Goal: Task Accomplishment & Management: Manage account settings

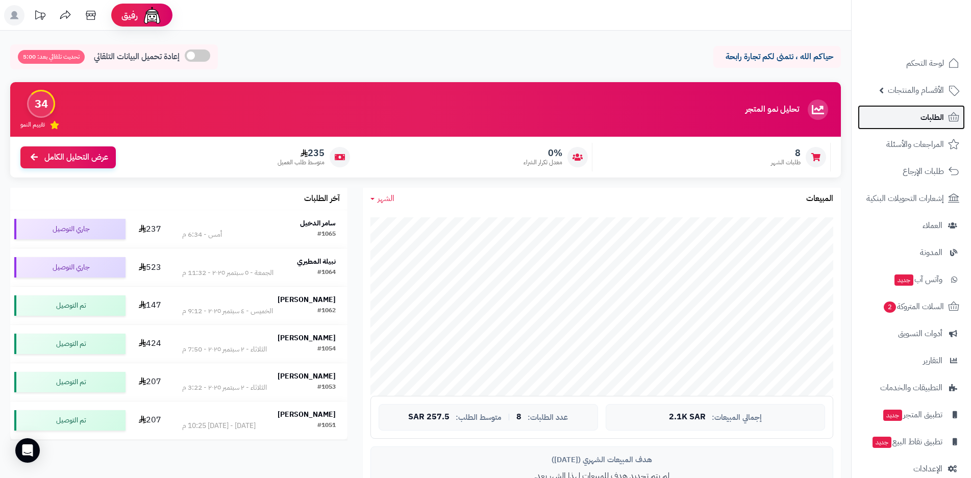
click at [935, 119] on span "الطلبات" at bounding box center [931, 117] width 23 height 14
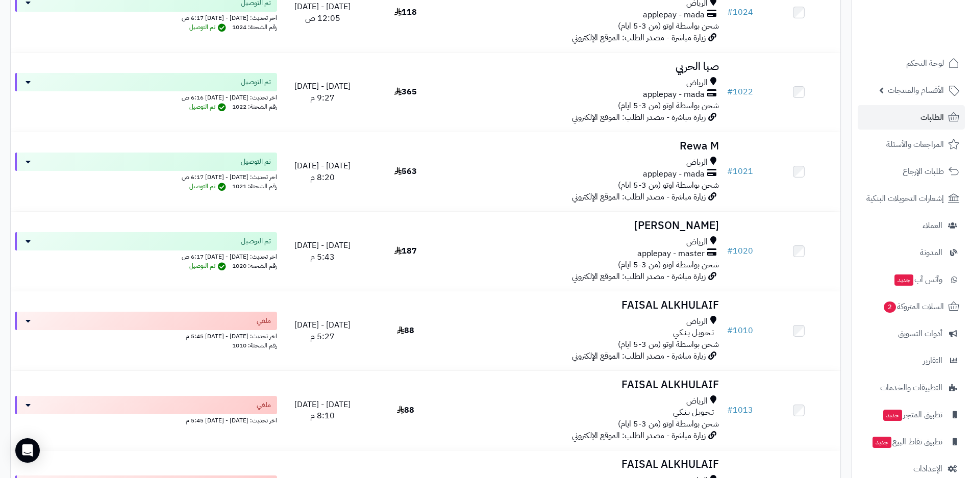
scroll to position [2295, 0]
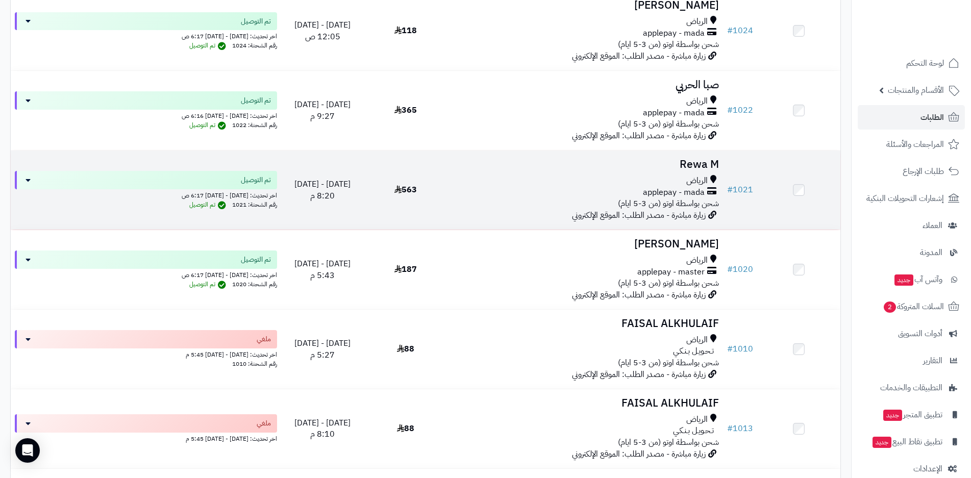
click at [546, 183] on div "الرياض" at bounding box center [585, 181] width 268 height 12
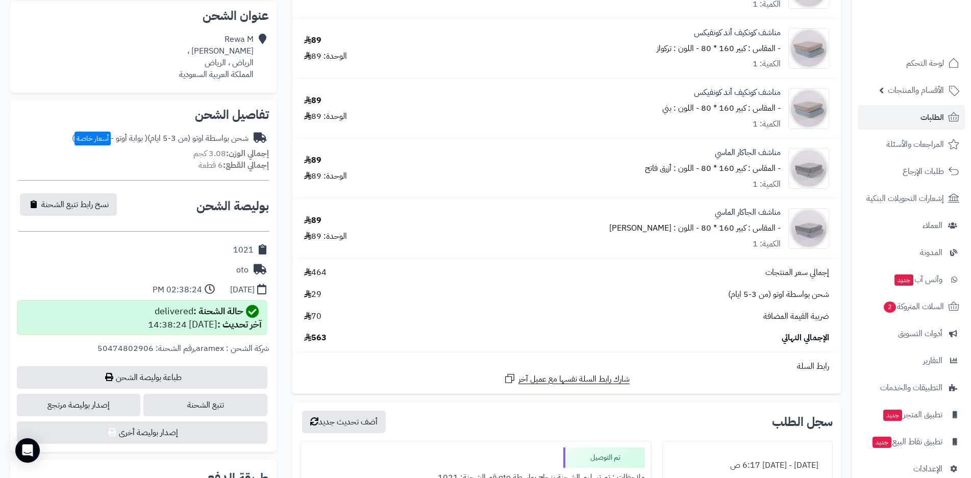
scroll to position [204, 0]
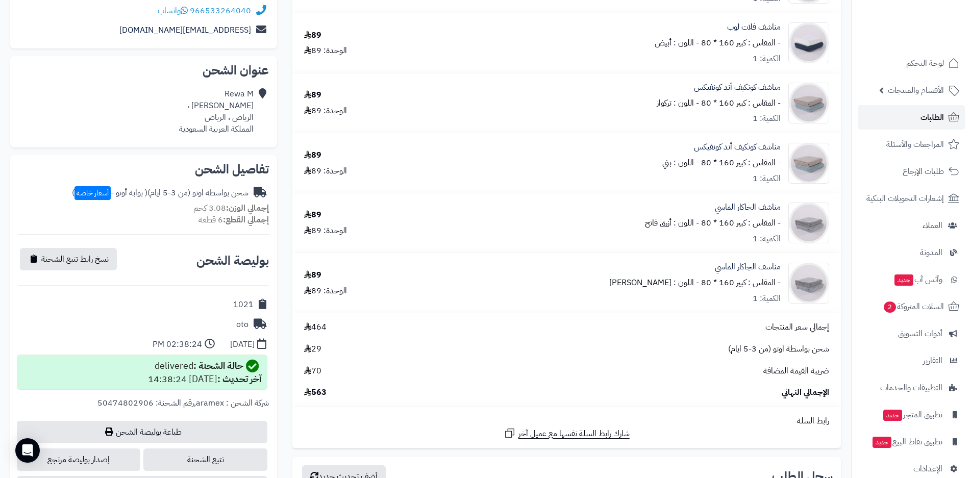
click at [936, 118] on span "الطلبات" at bounding box center [931, 117] width 23 height 14
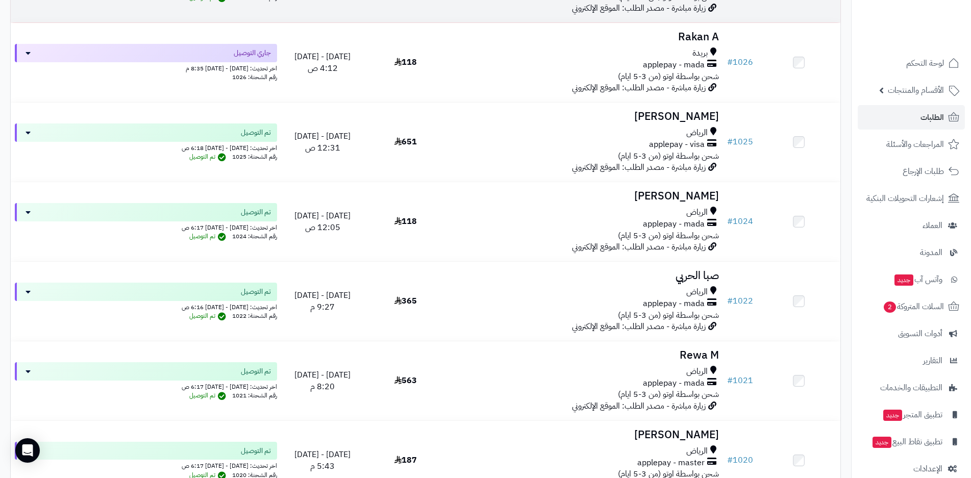
scroll to position [2142, 0]
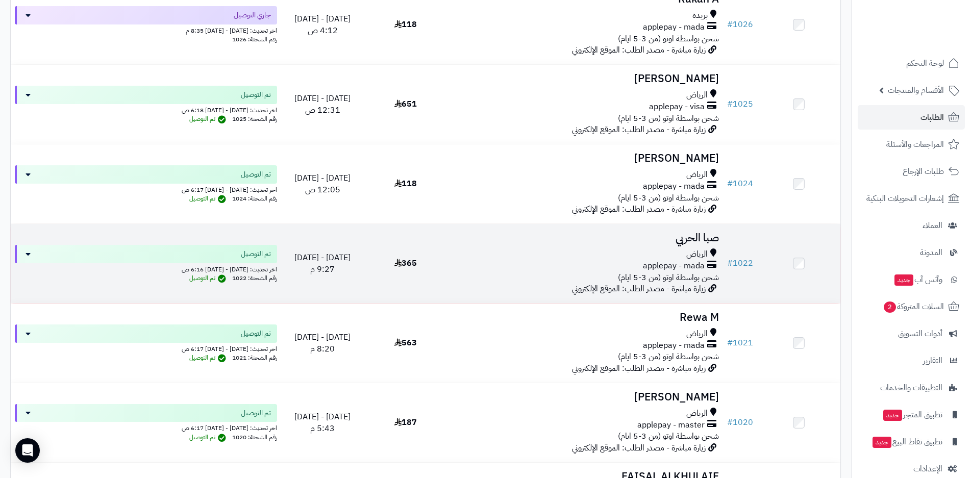
click at [622, 264] on div "applepay - mada" at bounding box center [585, 266] width 268 height 12
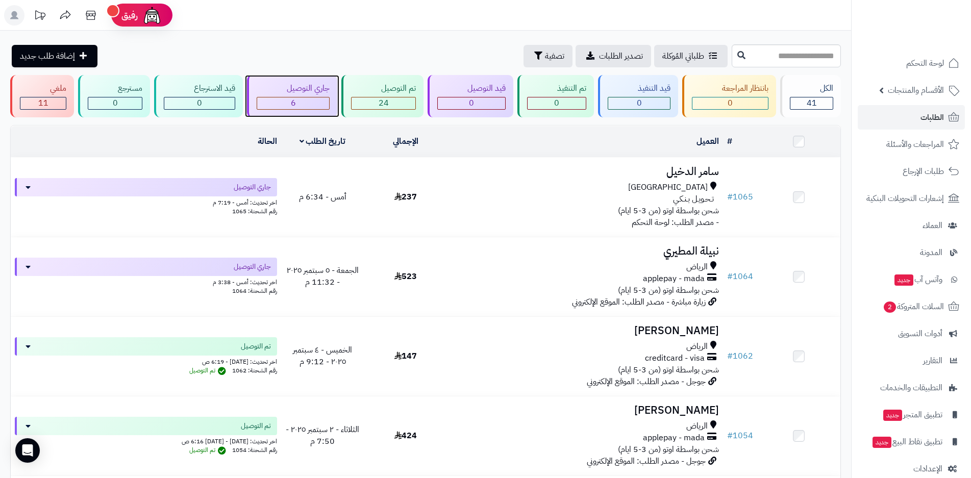
click at [304, 103] on div "6" at bounding box center [293, 103] width 72 height 12
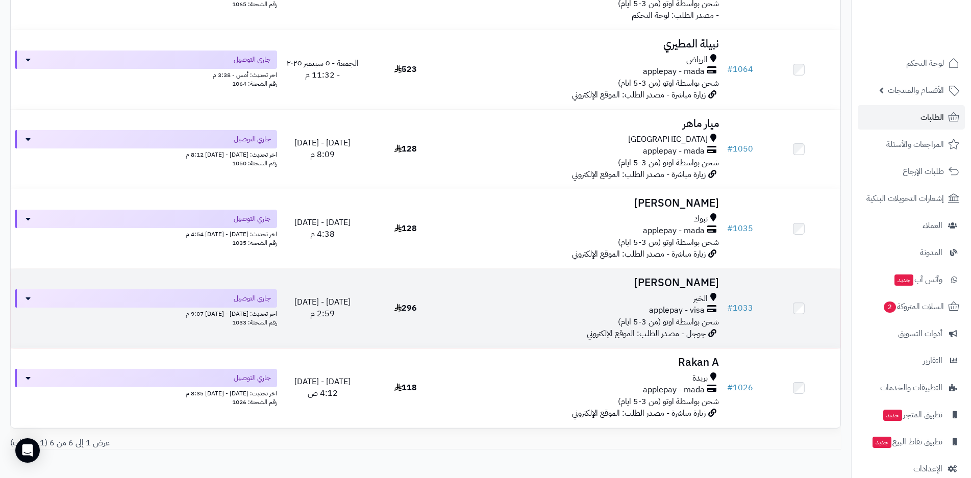
scroll to position [1, 0]
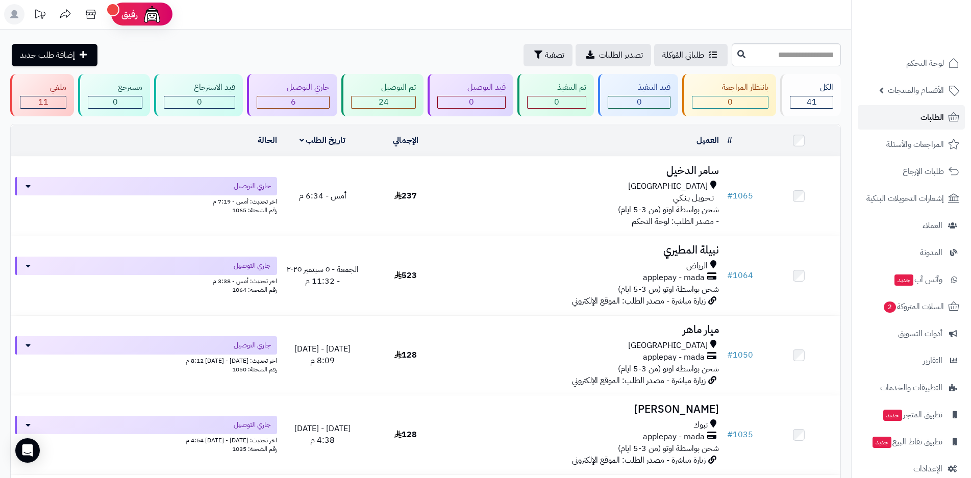
click at [935, 119] on span "الطلبات" at bounding box center [931, 117] width 23 height 14
